Goal: Task Accomplishment & Management: Manage account settings

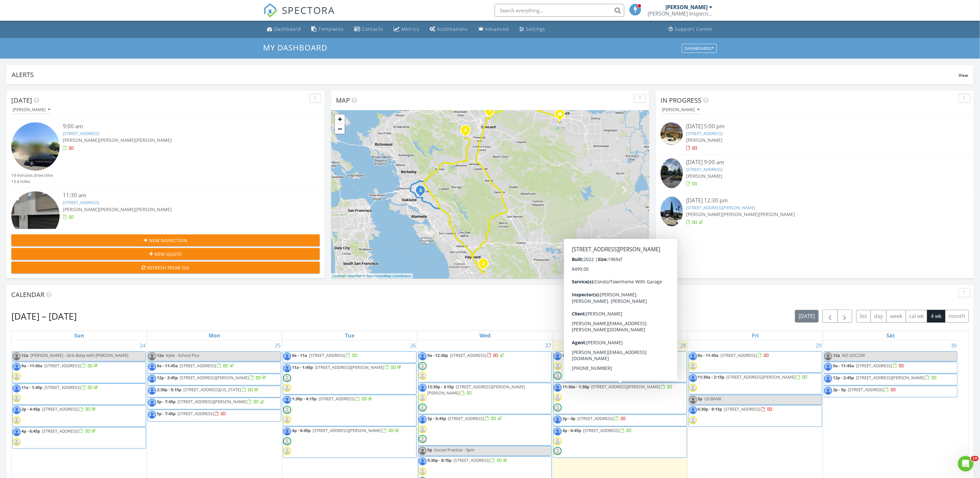
scroll to position [609, 1000]
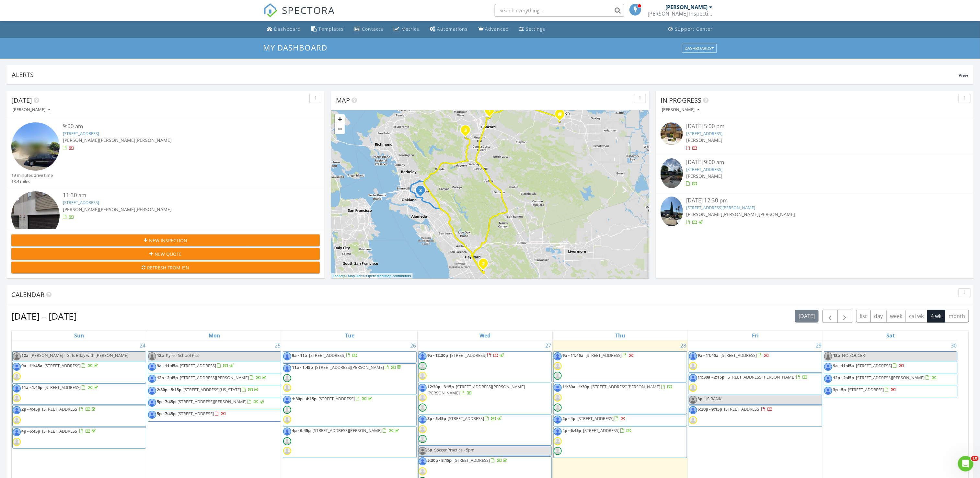
click at [581, 355] on span "9a - 11:45a" at bounding box center [572, 355] width 21 height 6
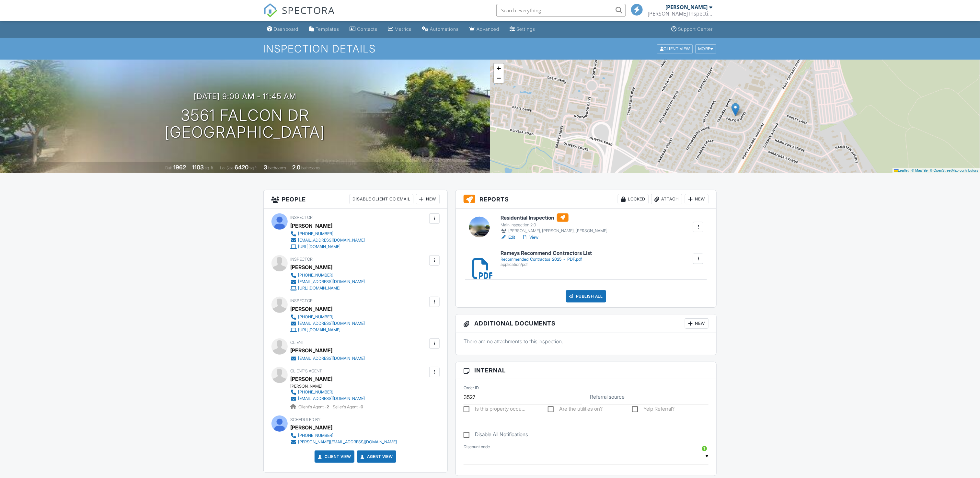
click at [512, 238] on link "Edit" at bounding box center [508, 237] width 15 height 6
click at [281, 33] on link "Dashboard" at bounding box center [283, 29] width 37 height 12
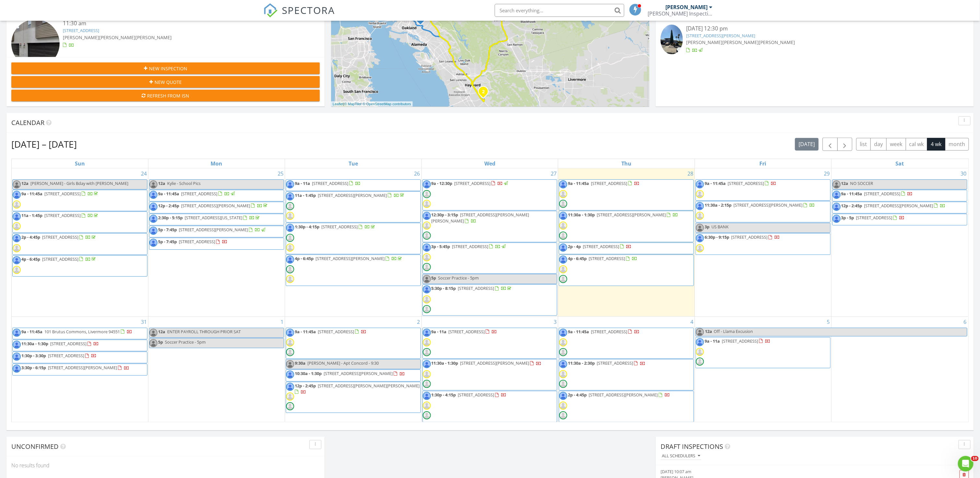
scroll to position [194, 0]
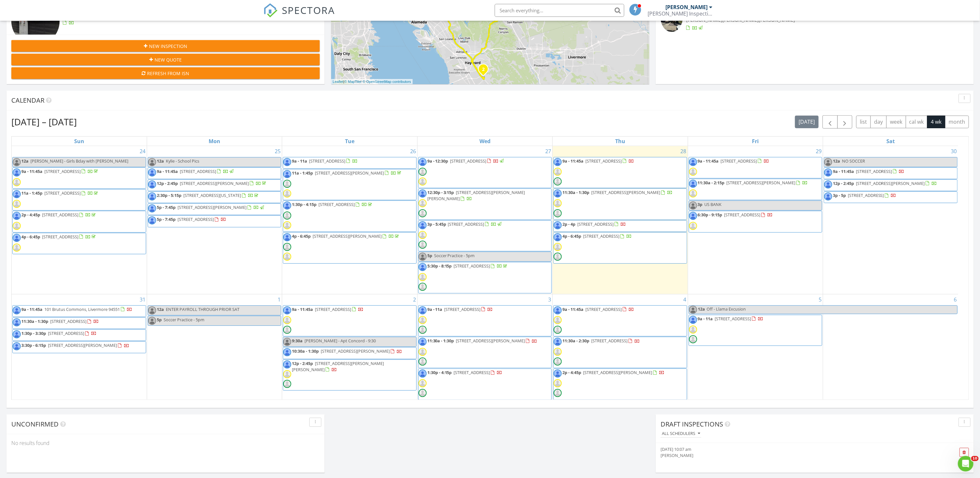
click at [359, 354] on span "[STREET_ADDRESS][PERSON_NAME]" at bounding box center [355, 351] width 69 height 6
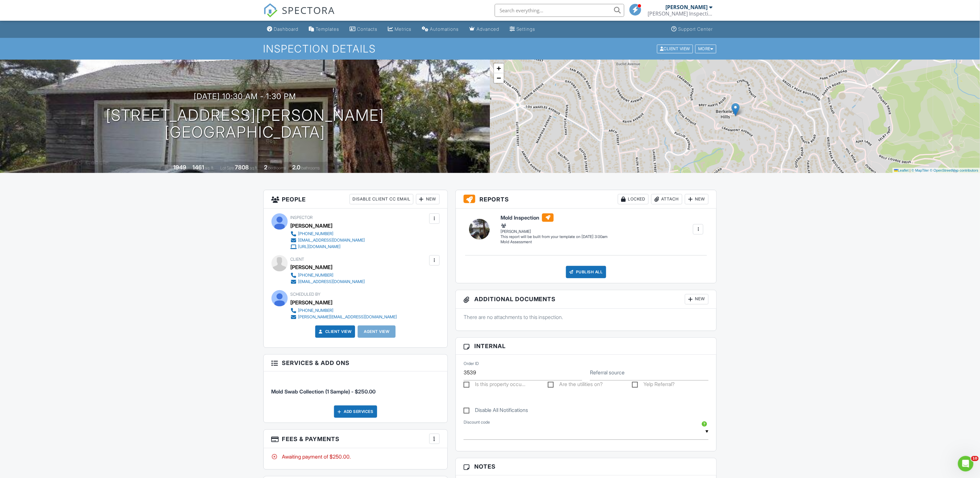
click at [434, 261] on div at bounding box center [434, 260] width 6 height 6
click at [381, 282] on li "Edit" at bounding box center [399, 280] width 72 height 16
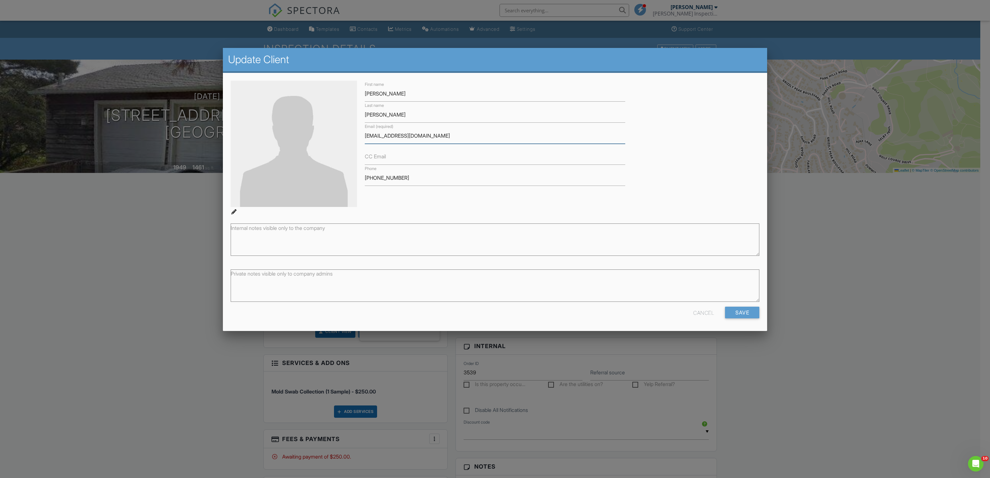
drag, startPoint x: 452, startPoint y: 134, endPoint x: 317, endPoint y: 130, distance: 134.8
click at [317, 130] on div "First name Jenna Last name Kennedy Email (required) jen.melton03@gmail.com CC E…" at bounding box center [495, 148] width 537 height 135
click at [888, 260] on div at bounding box center [495, 267] width 990 height 598
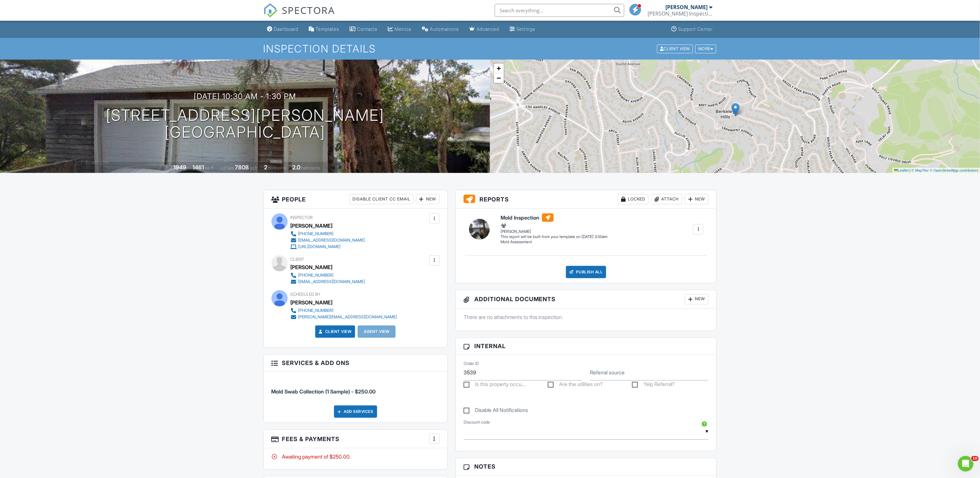
click at [306, 26] on div "Dashboard Templates Contacts Metrics Automations Advanced Settings Support Cent…" at bounding box center [490, 29] width 454 height 17
click at [301, 26] on link "Dashboard" at bounding box center [283, 29] width 37 height 12
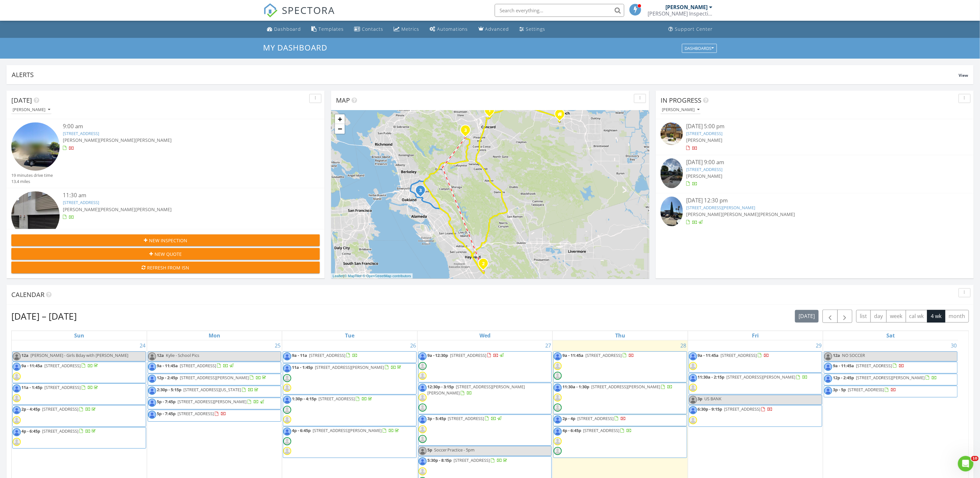
drag, startPoint x: 448, startPoint y: 164, endPoint x: 443, endPoint y: 167, distance: 5.8
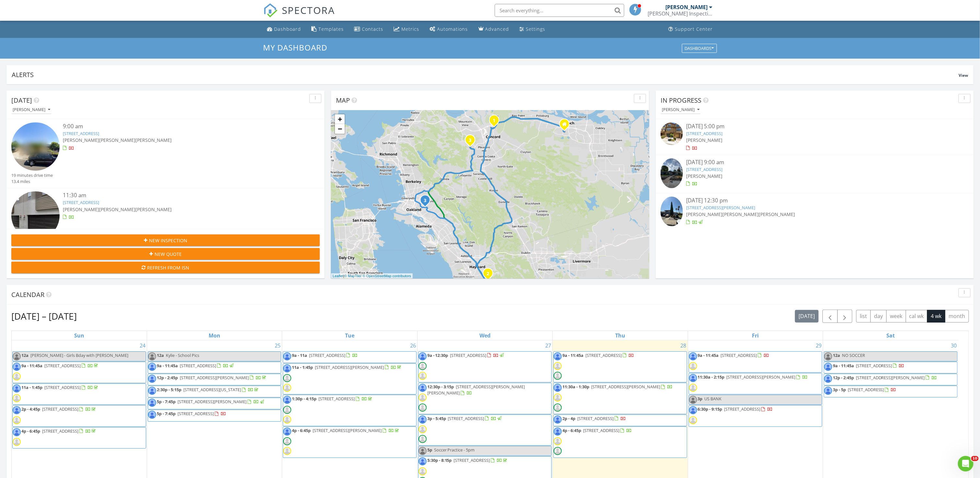
drag, startPoint x: 419, startPoint y: 124, endPoint x: 423, endPoint y: 136, distance: 12.6
click at [423, 136] on div "1 2 3 1 2 3 4 1 2 3 + − CA 4, Port Chicago Highway, Donald D Doyle Highway, Cro…" at bounding box center [490, 194] width 318 height 168
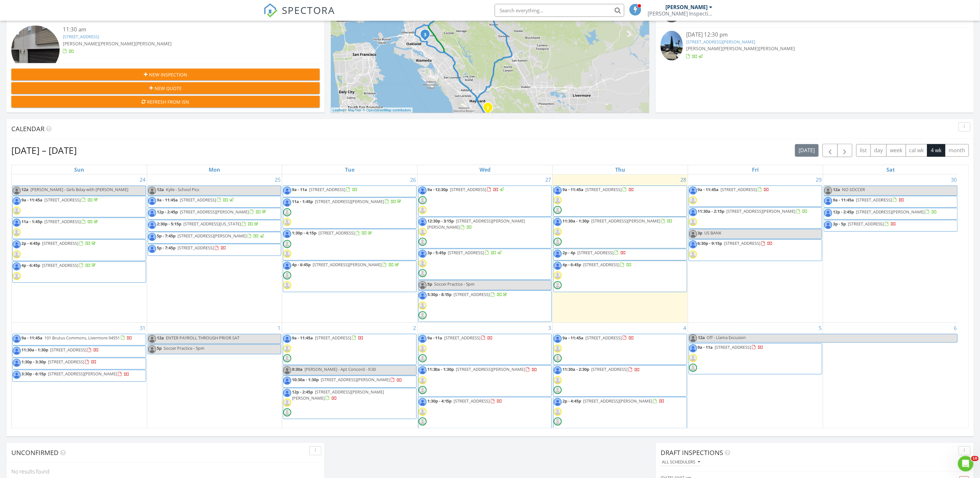
scroll to position [259, 0]
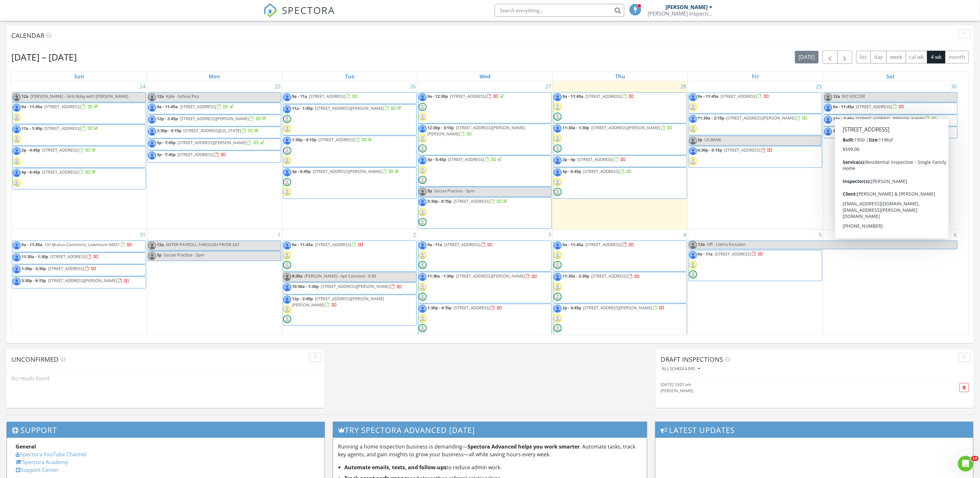
click at [882, 107] on span "909 Elm St, El Cerrito 94530" at bounding box center [874, 107] width 36 height 6
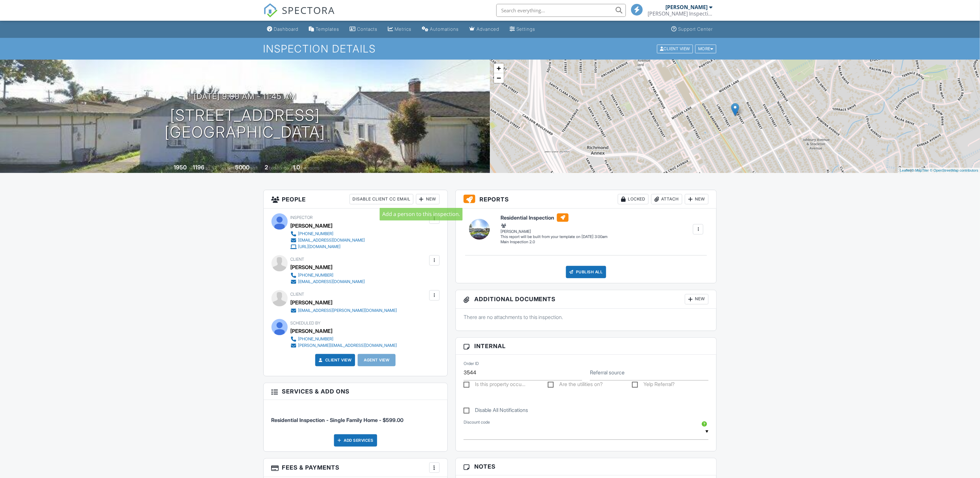
click at [423, 198] on div at bounding box center [421, 199] width 6 height 6
click at [436, 222] on li "Inspector" at bounding box center [450, 219] width 64 height 16
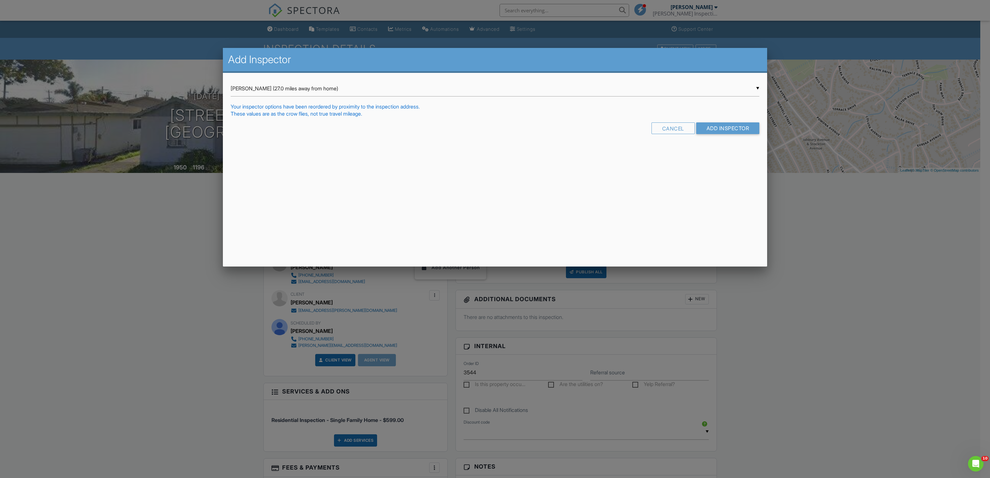
click at [310, 92] on div "▼ [PERSON_NAME] (27.0 miles away from home) [PERSON_NAME] (27.0 miles away from…" at bounding box center [495, 89] width 529 height 16
click at [299, 111] on span "[PERSON_NAME]" at bounding box center [495, 105] width 529 height 16
type input "[PERSON_NAME]"
click at [731, 123] on input "Add Inspector" at bounding box center [727, 128] width 63 height 12
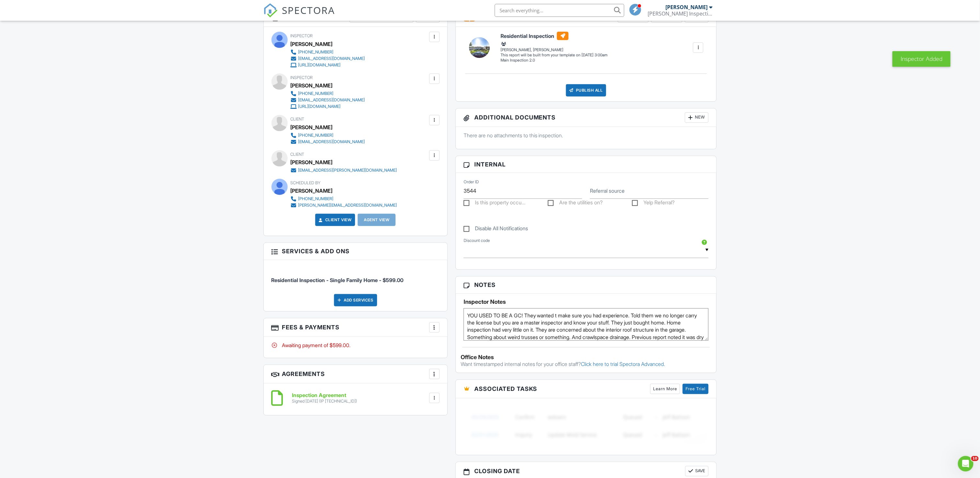
scroll to position [194, 0]
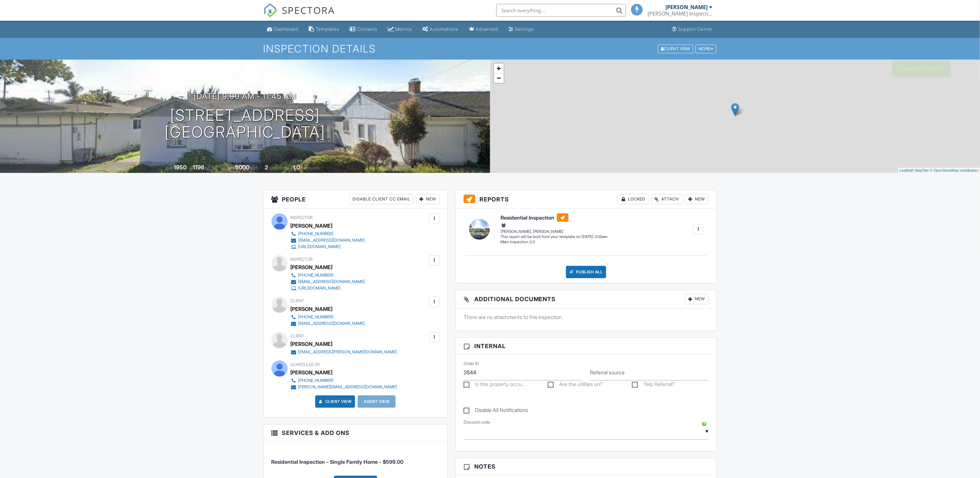
click at [281, 22] on link "SPECTORA" at bounding box center [299, 16] width 72 height 14
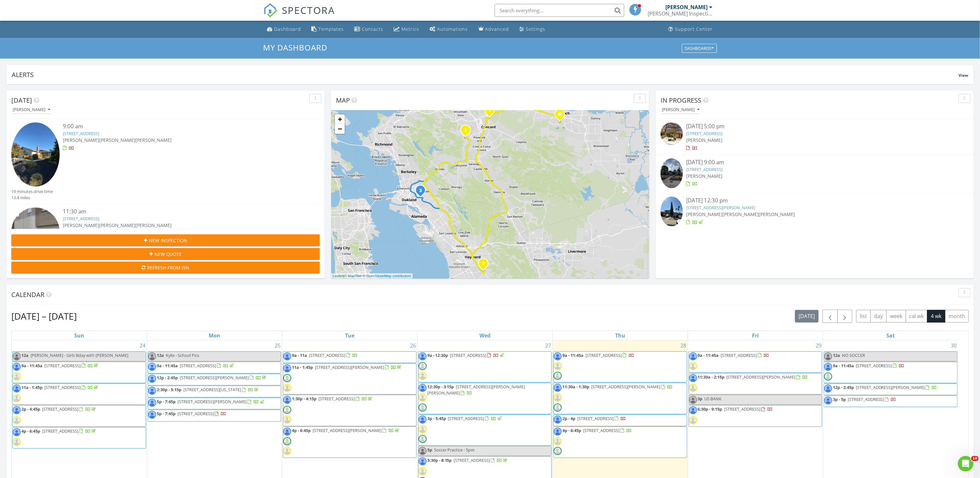
click at [899, 390] on span "837 Clifton Ct, Benicia 94510" at bounding box center [890, 388] width 69 height 6
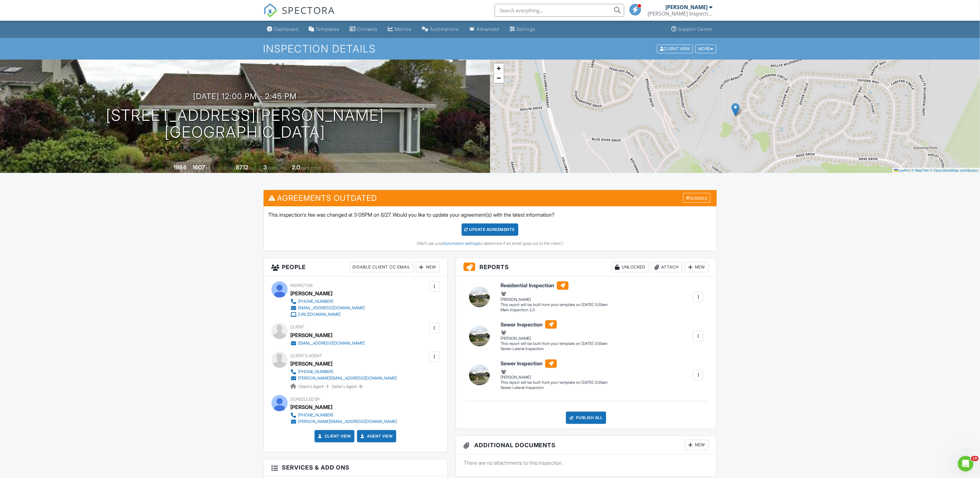
click at [426, 267] on div "New" at bounding box center [428, 267] width 24 height 10
click at [432, 291] on li "Inspector" at bounding box center [450, 287] width 64 height 16
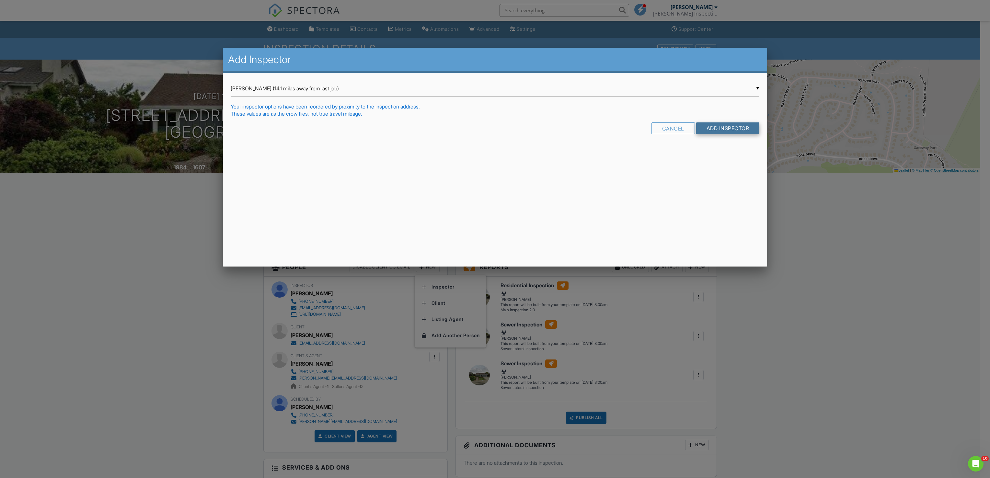
click at [747, 128] on input "Add Inspector" at bounding box center [727, 128] width 63 height 12
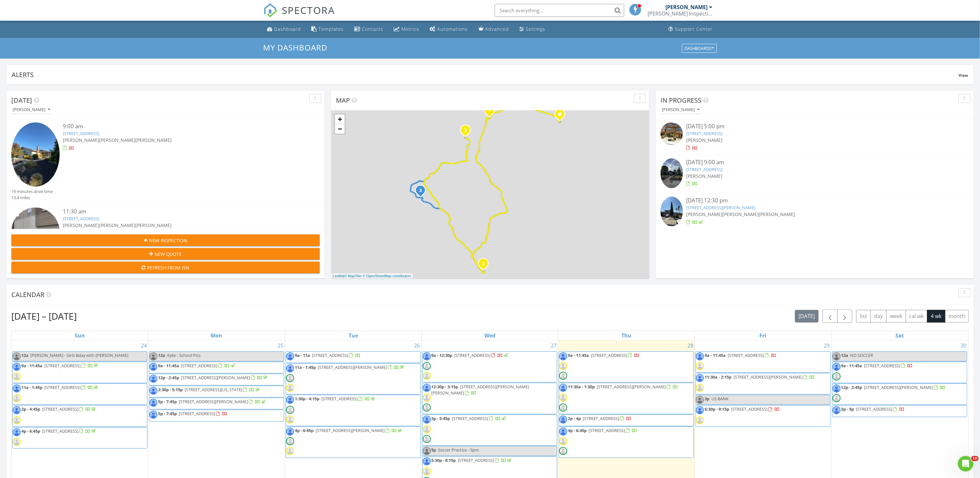
scroll to position [65, 0]
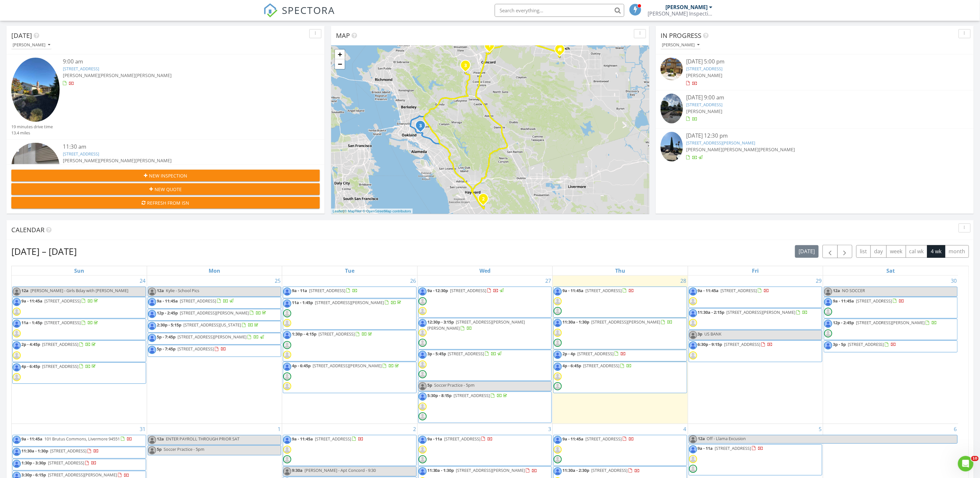
click at [884, 347] on span "[STREET_ADDRESS]" at bounding box center [866, 344] width 36 height 6
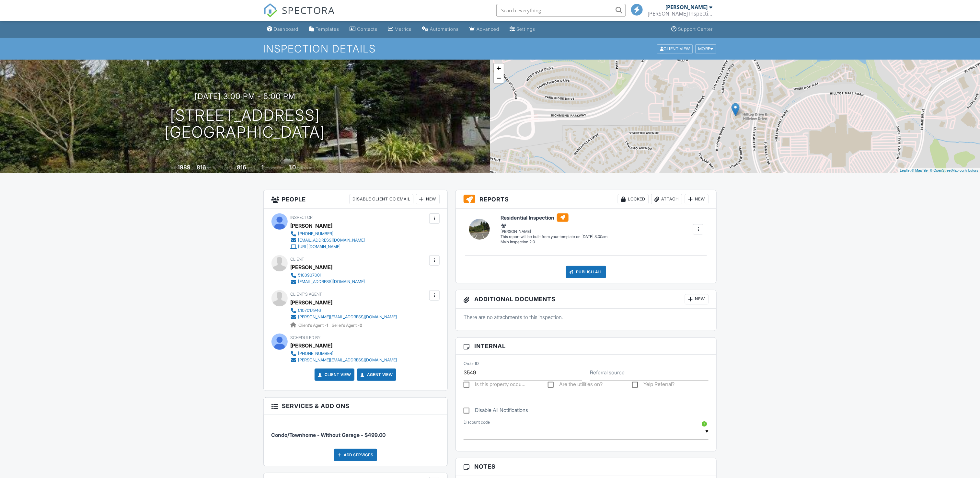
click at [432, 204] on div "New" at bounding box center [428, 199] width 24 height 10
click at [437, 221] on li "Inspector" at bounding box center [450, 219] width 64 height 16
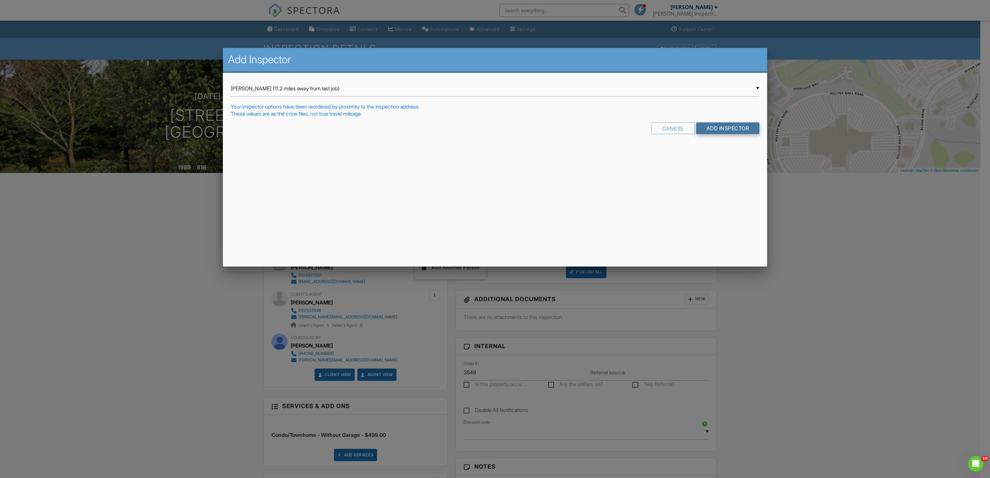
click at [745, 129] on input "Add Inspector" at bounding box center [727, 128] width 63 height 12
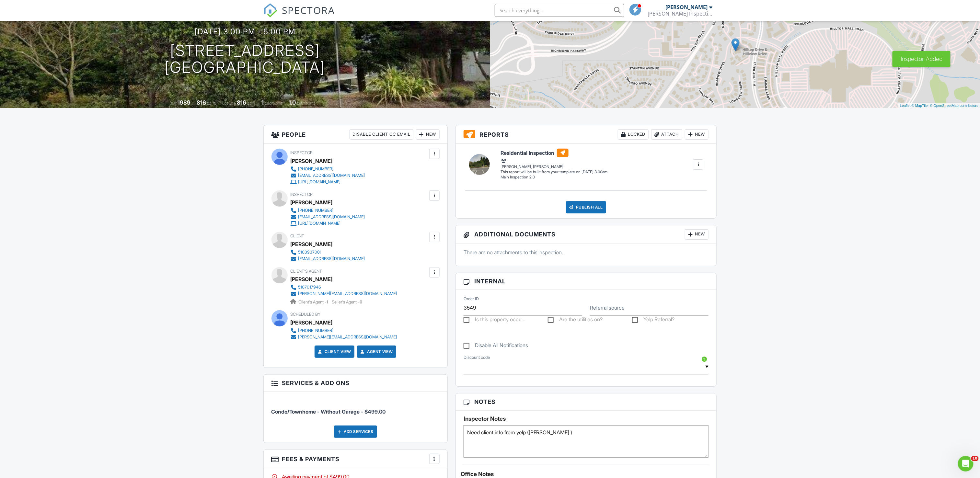
drag, startPoint x: 450, startPoint y: 424, endPoint x: 392, endPoint y: 424, distance: 58.0
click at [392, 424] on div "All emails and texts are disabled for this inspection! All emails and texts hav…" at bounding box center [489, 403] width 461 height 556
type textarea "sellers inspection. Seller will let you in."
click at [274, 8] on img at bounding box center [270, 10] width 14 height 14
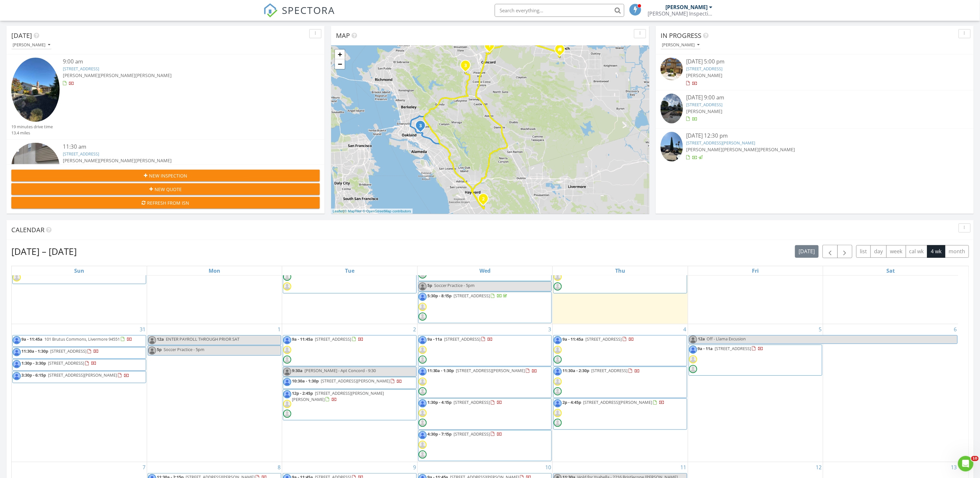
scroll to position [104, 0]
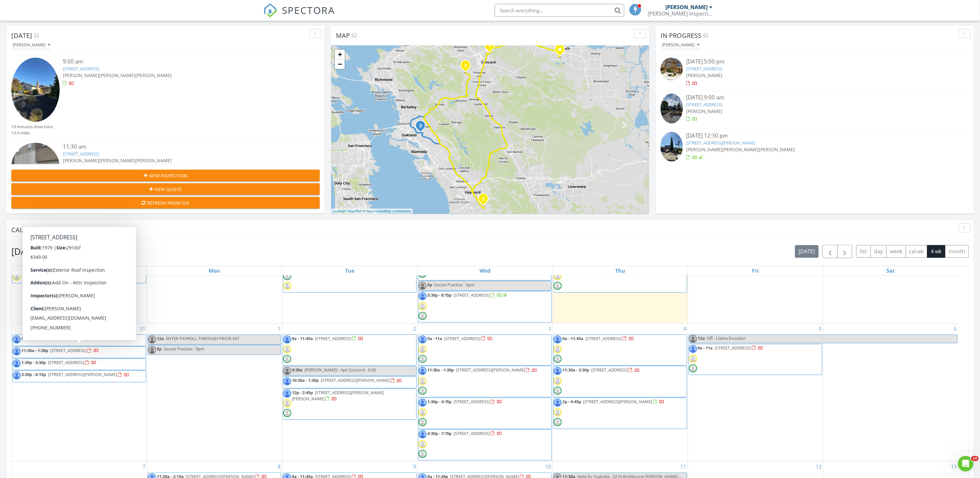
click at [69, 351] on span "1762 Old Tower Rd, Livermore 94550" at bounding box center [68, 351] width 36 height 6
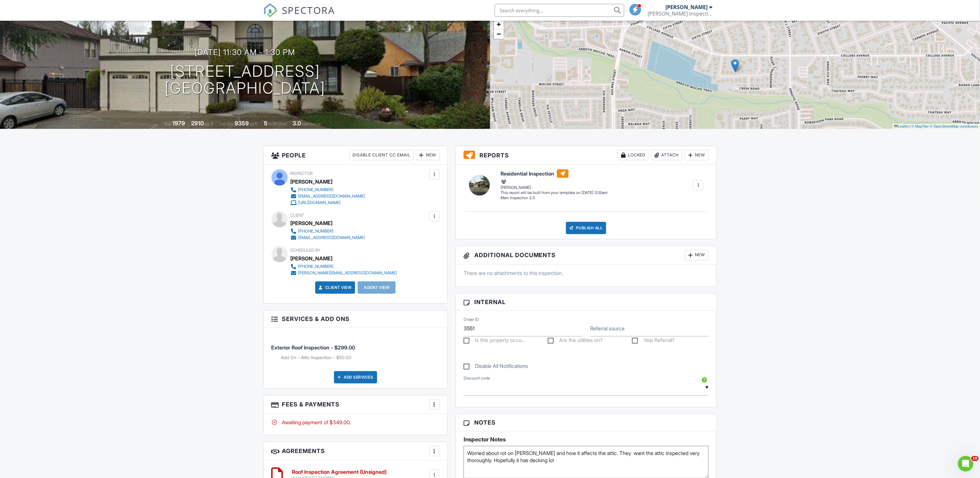
scroll to position [194, 0]
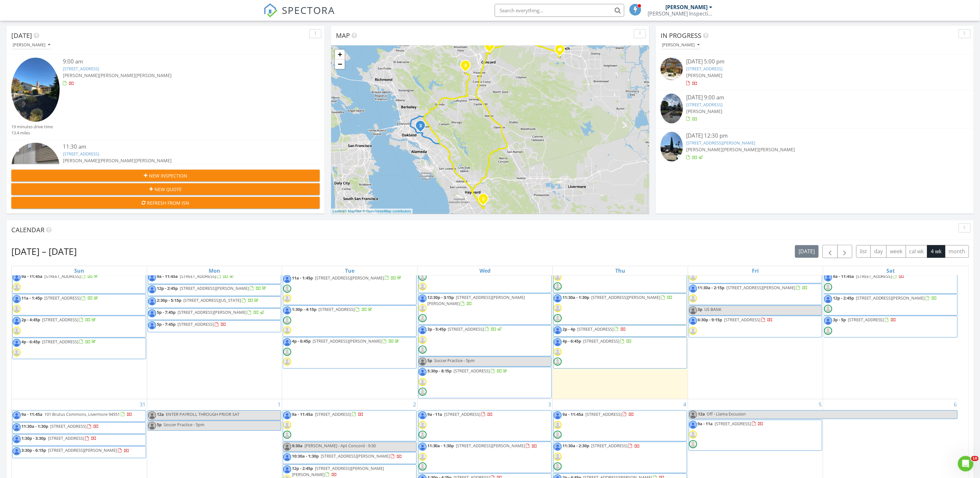
scroll to position [104, 0]
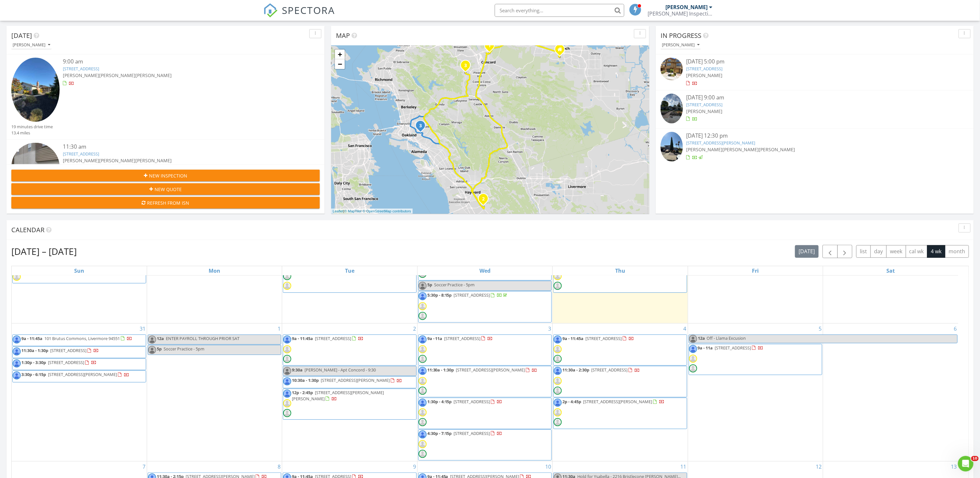
click at [481, 338] on span "5552 Idlewild Ave, Livermore 94551" at bounding box center [462, 339] width 36 height 6
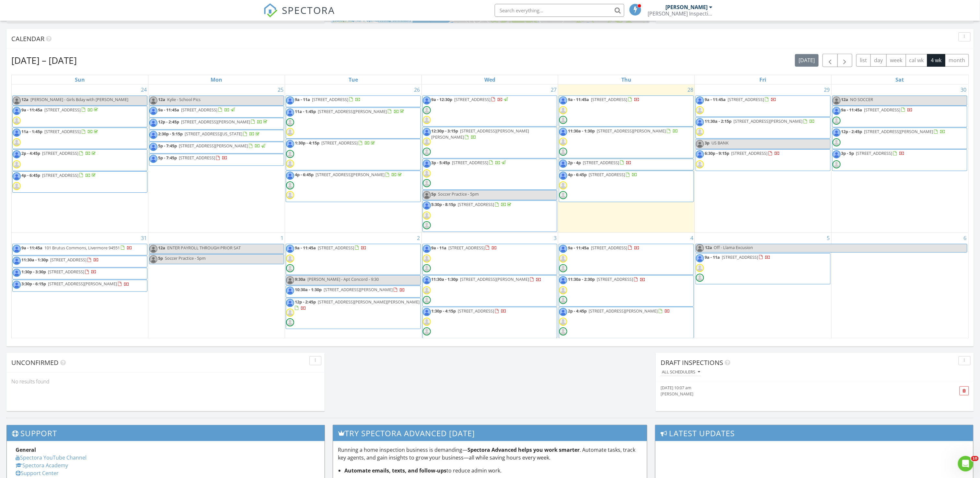
scroll to position [259, 0]
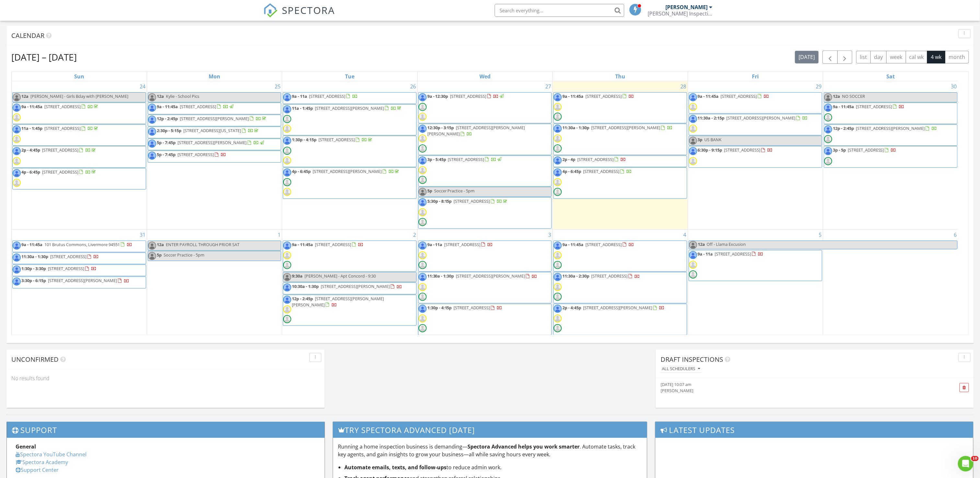
click at [79, 259] on span "1762 Old Tower Rd, Livermore 94550" at bounding box center [68, 257] width 36 height 6
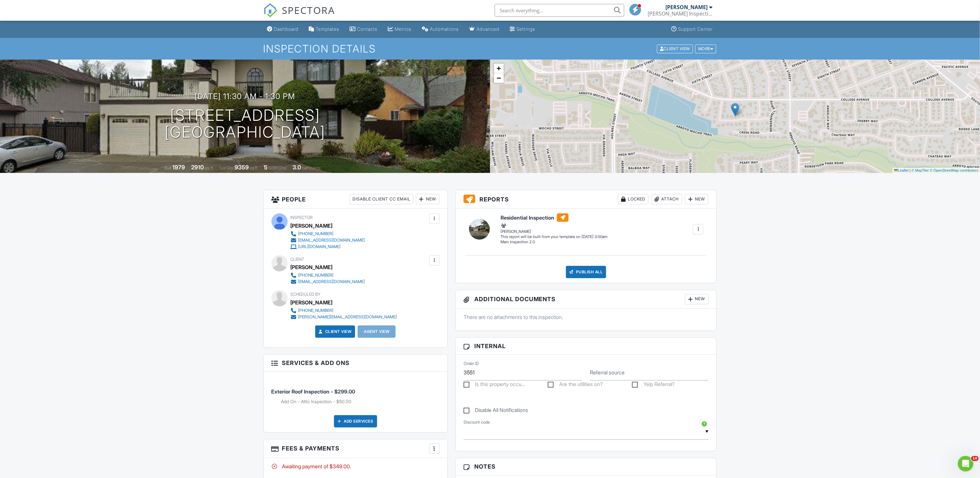
drag, startPoint x: 334, startPoint y: 27, endPoint x: 329, endPoint y: 59, distance: 33.1
click at [335, 27] on div "Templates" at bounding box center [328, 29] width 24 height 6
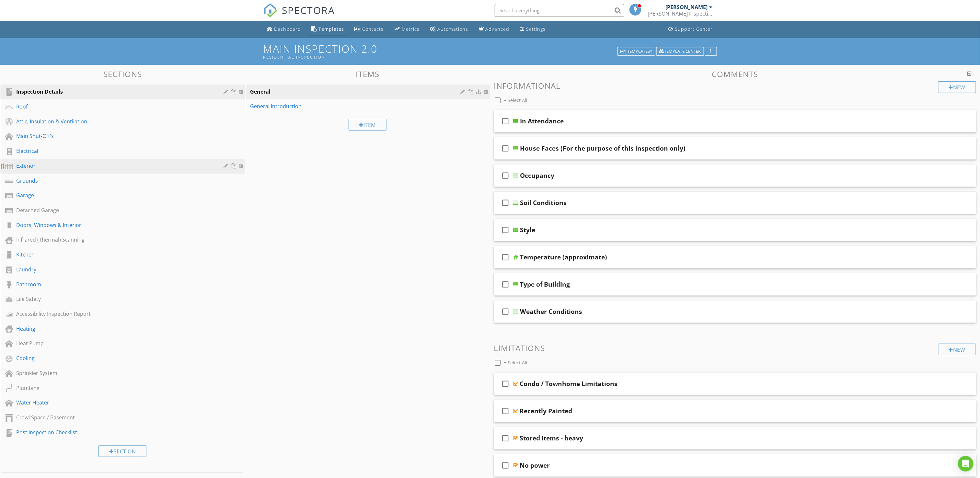
click at [23, 164] on div "Exterior" at bounding box center [115, 166] width 198 height 8
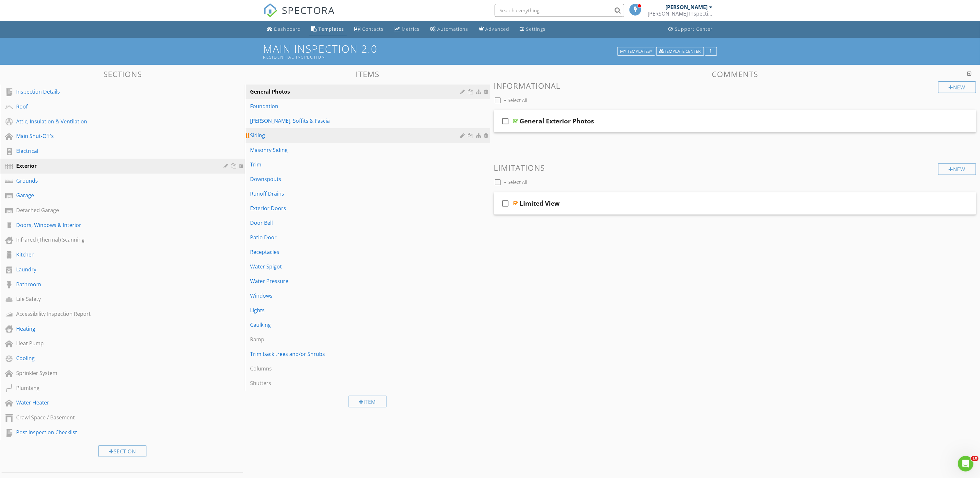
click at [274, 136] on div "Siding" at bounding box center [356, 136] width 212 height 8
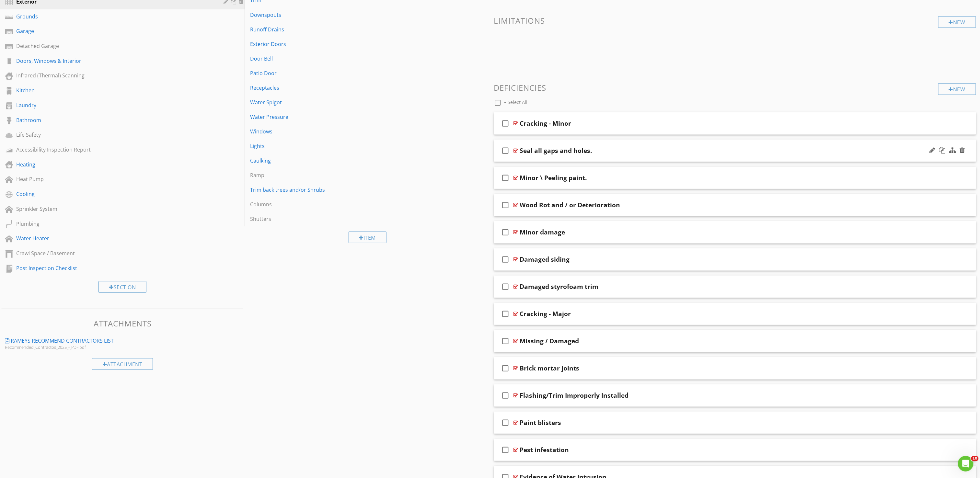
scroll to position [162, 0]
click at [965, 91] on div "New" at bounding box center [957, 92] width 38 height 12
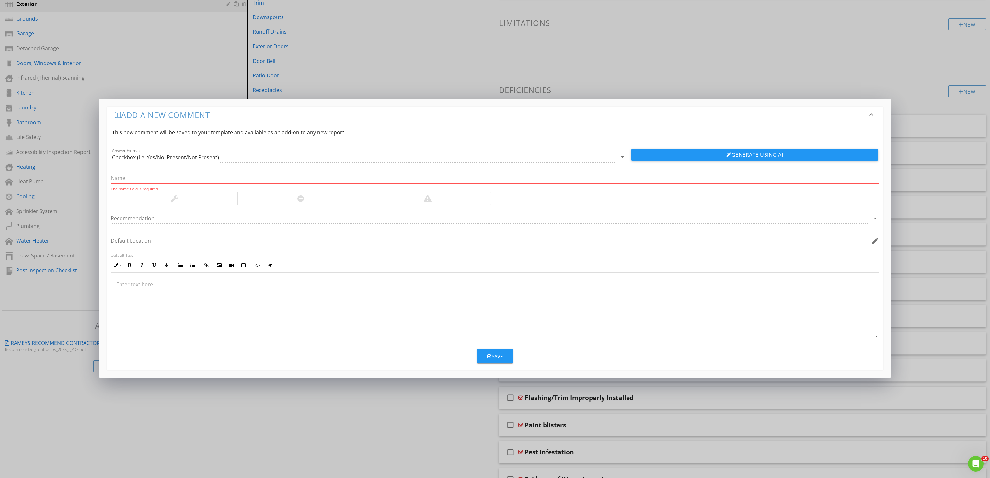
paste input "STUCCO-TO-EARTH CONTACT"
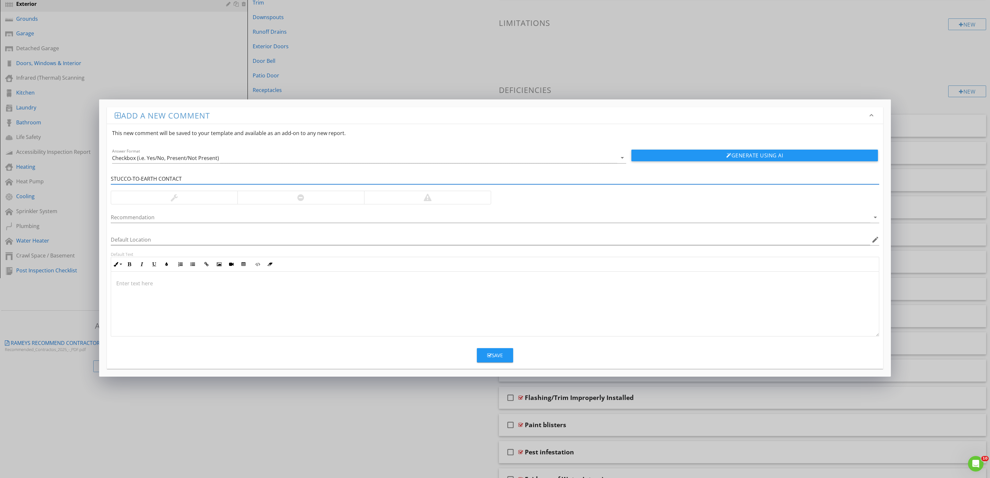
drag, startPoint x: 210, startPoint y: 180, endPoint x: 78, endPoint y: 163, distance: 133.7
click at [78, 163] on div "Add a new comment keyboard_arrow_down This new comment will be saved to your te…" at bounding box center [495, 239] width 990 height 478
click at [317, 184] on div "Stucco-to-Earth Contact" at bounding box center [495, 179] width 769 height 11
type input "Stucco-to-Earth Contact"
click at [180, 197] on div at bounding box center [174, 197] width 126 height 13
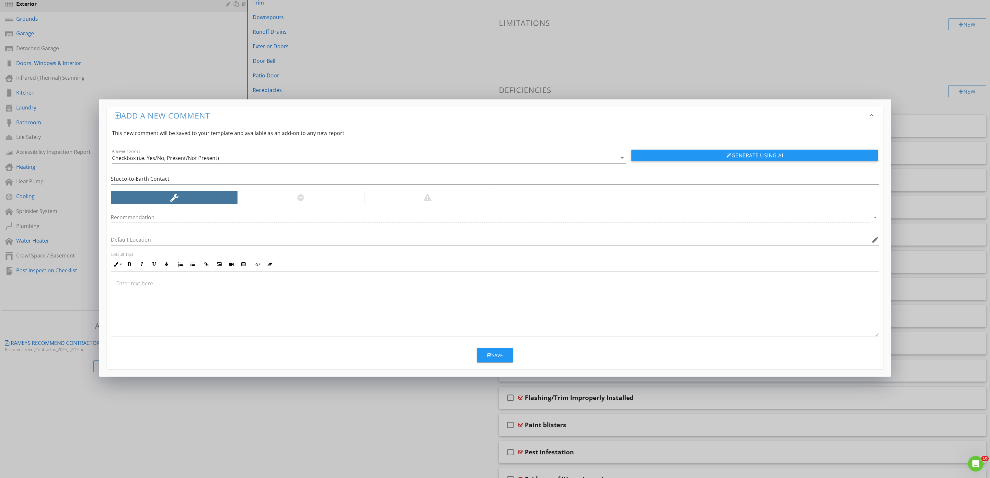
click at [220, 287] on p at bounding box center [495, 284] width 758 height 8
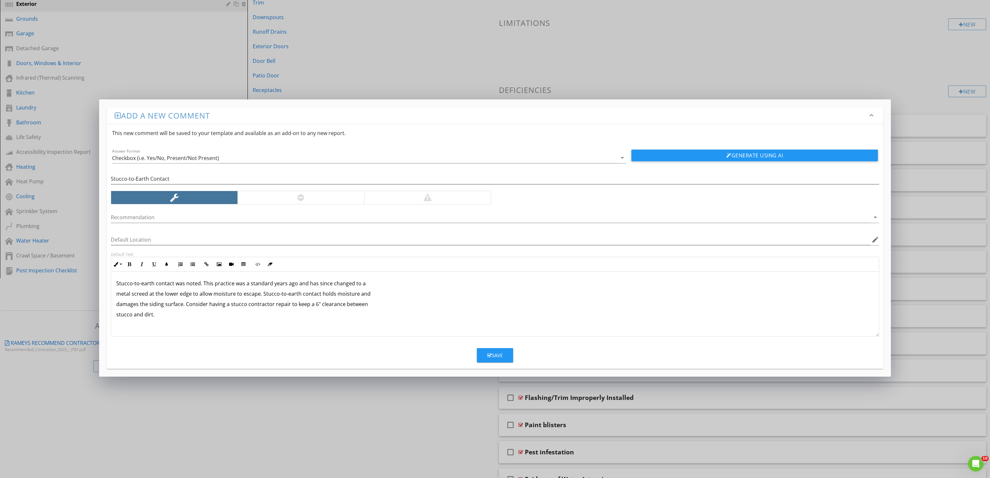
drag, startPoint x: 114, startPoint y: 295, endPoint x: 208, endPoint y: 324, distance: 98.3
click at [115, 295] on div "Stucco-to-earth contact was noted. This practice was a standard years ago and h…" at bounding box center [495, 304] width 768 height 65
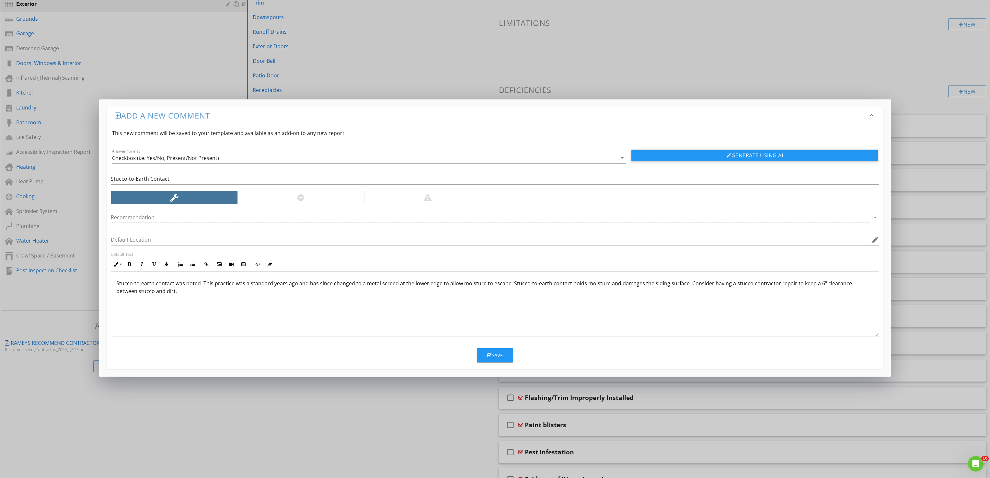
click at [493, 361] on button "Save" at bounding box center [495, 355] width 36 height 14
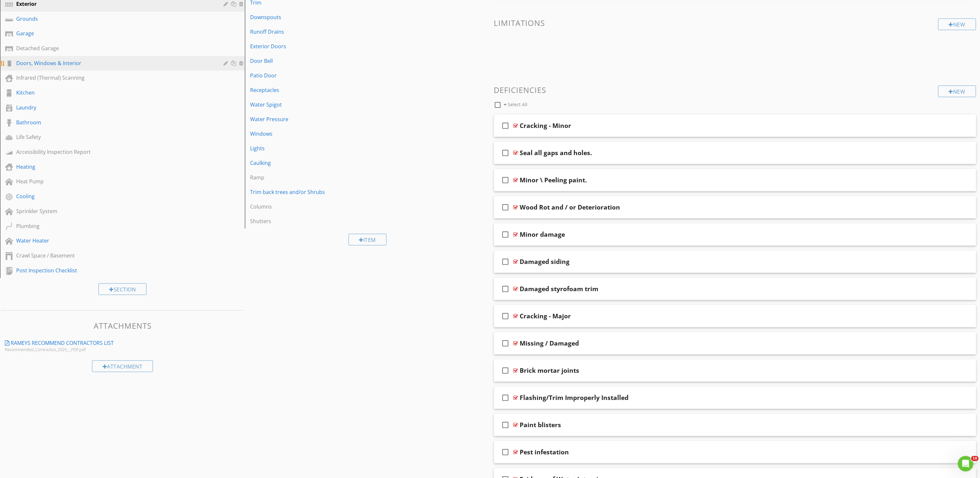
click at [68, 65] on div "Doors, Windows & Interior" at bounding box center [115, 63] width 198 height 8
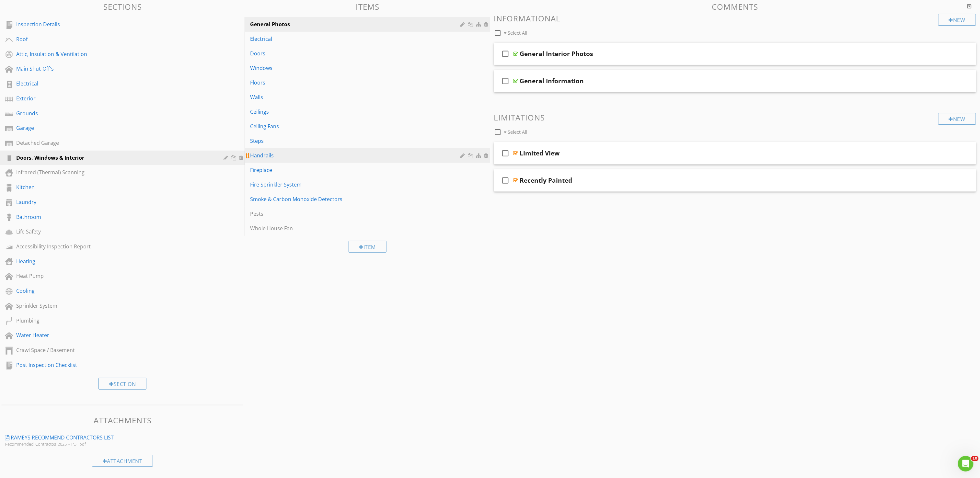
scroll to position [65, 0]
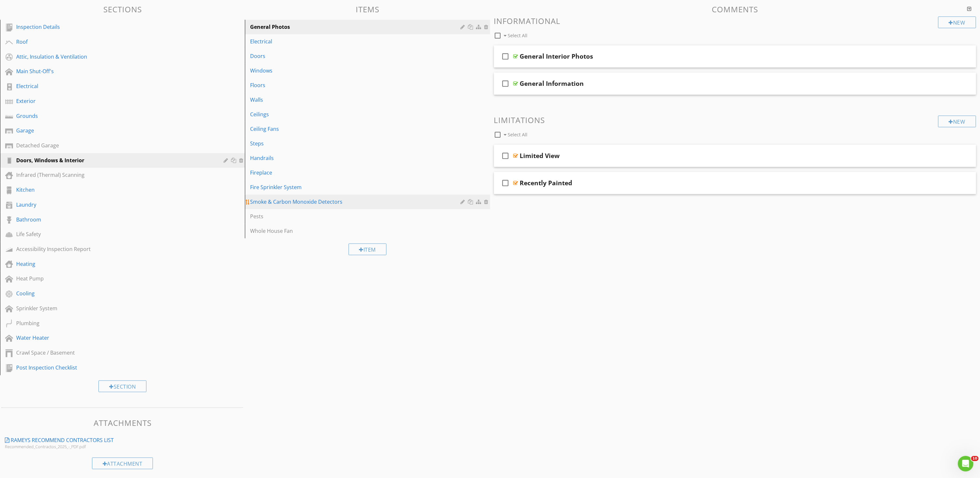
click at [279, 205] on div "Smoke & Carbon Monoxide Detectors" at bounding box center [356, 202] width 212 height 8
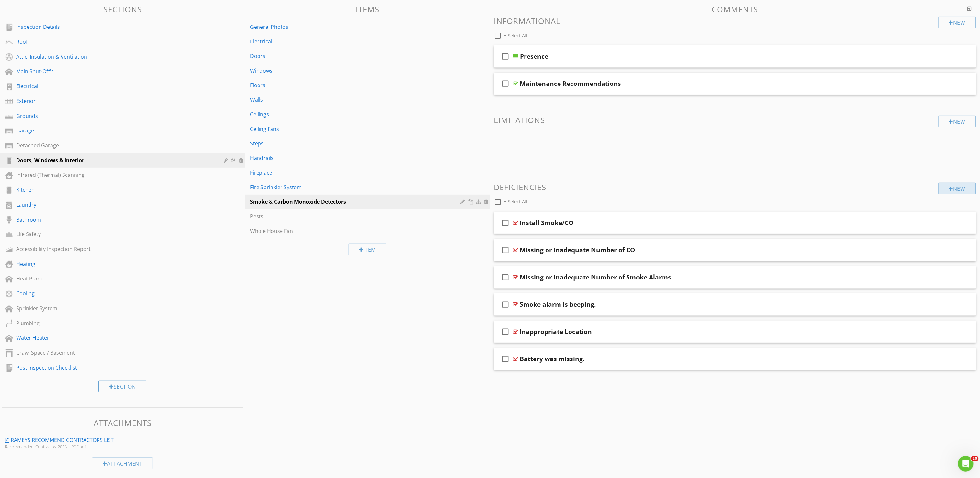
click at [947, 189] on div "New" at bounding box center [957, 189] width 38 height 12
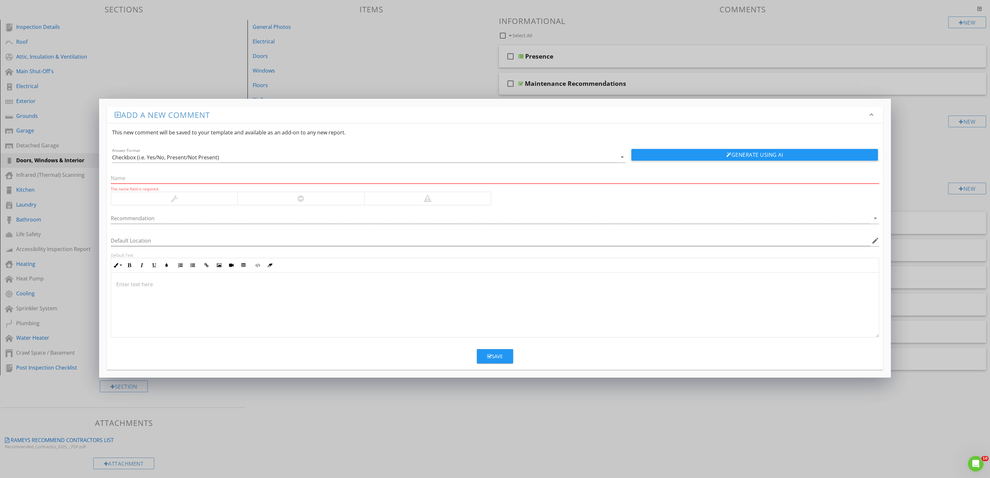
click at [317, 179] on input "text" at bounding box center [495, 178] width 769 height 11
paste input "Smoke/CO₂ Detector Installed Too Close to Air Vent"
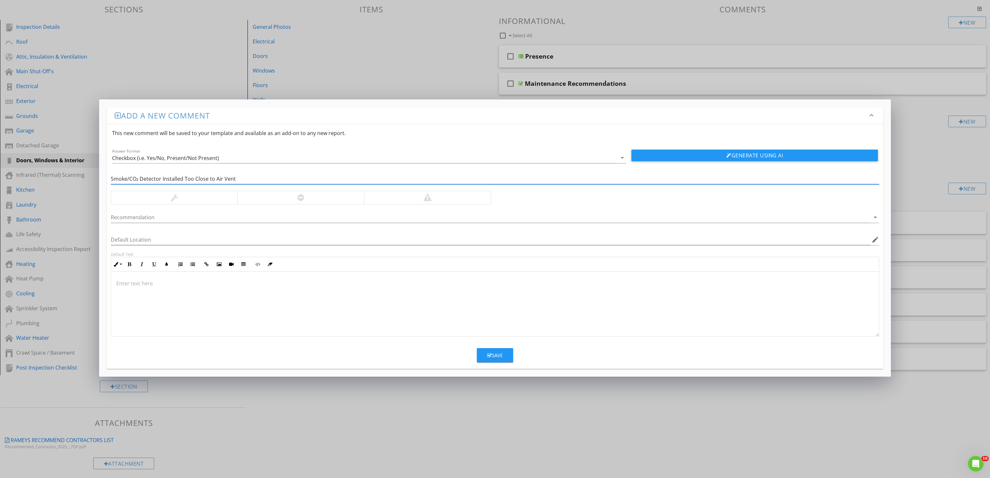
type input "Smoke/CO₂ Detector Installed Too Close to Air Vent"
click at [442, 196] on div at bounding box center [427, 197] width 127 height 13
click at [307, 299] on div at bounding box center [495, 304] width 768 height 65
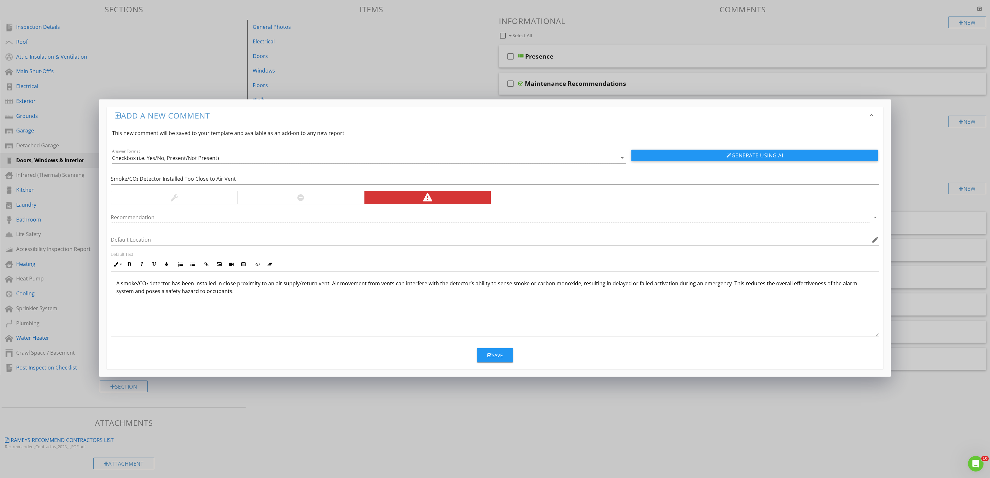
click at [141, 285] on p "A smoke/CO₂ detector has been installed in close proximity to an air supply/ret…" at bounding box center [495, 288] width 758 height 16
click at [257, 295] on p "A smoke and/or CO₂ detector has been installed in close proximity to an air sup…" at bounding box center [495, 288] width 758 height 16
click at [503, 359] on button "Save" at bounding box center [495, 355] width 36 height 14
